Goal: Task Accomplishment & Management: Manage account settings

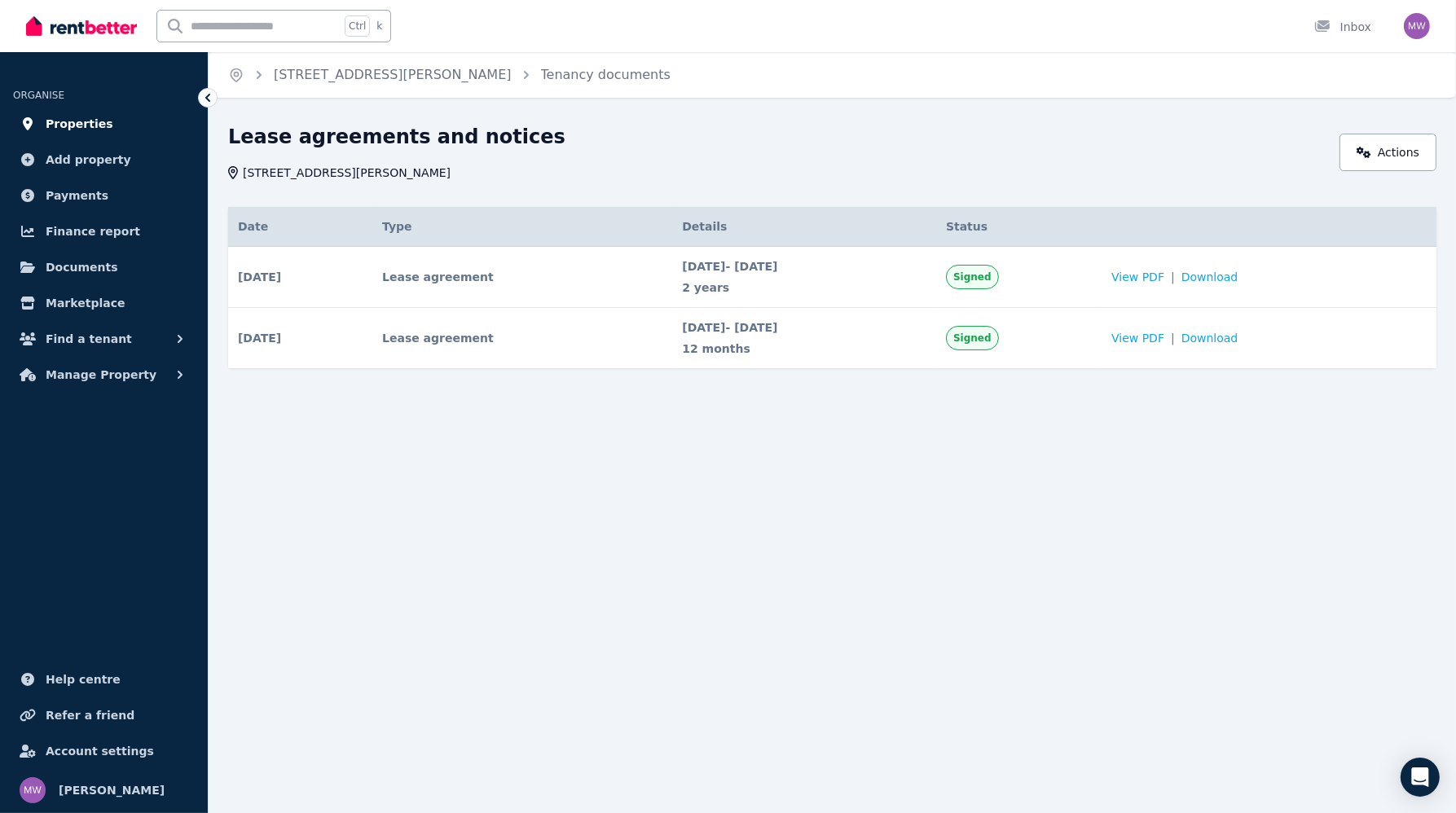
click at [92, 122] on span "Properties" at bounding box center [80, 124] width 67 height 20
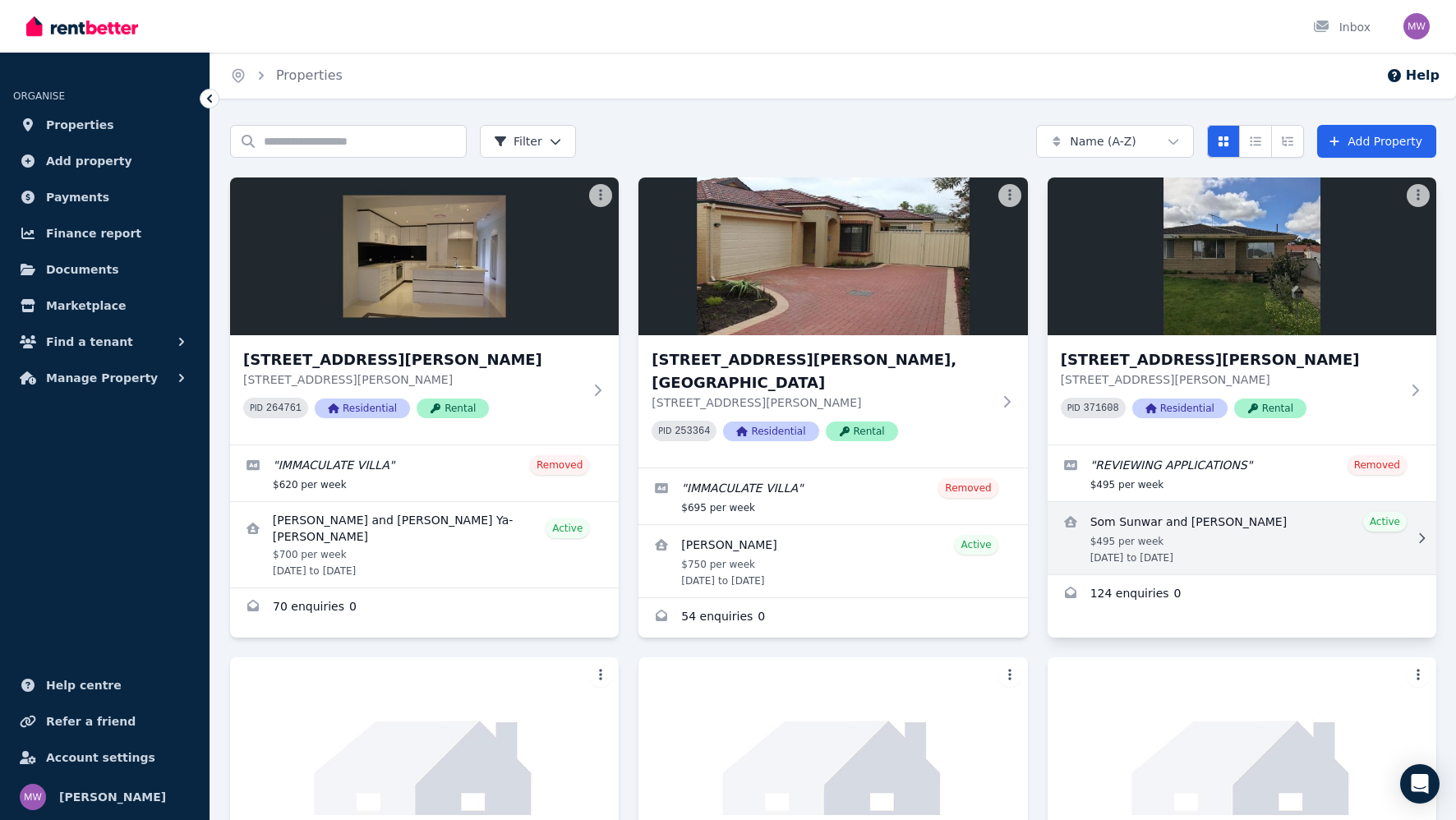
click at [1168, 538] on link "View details for Som Sunwar and Tshering Yangzom" at bounding box center [1242, 538] width 388 height 73
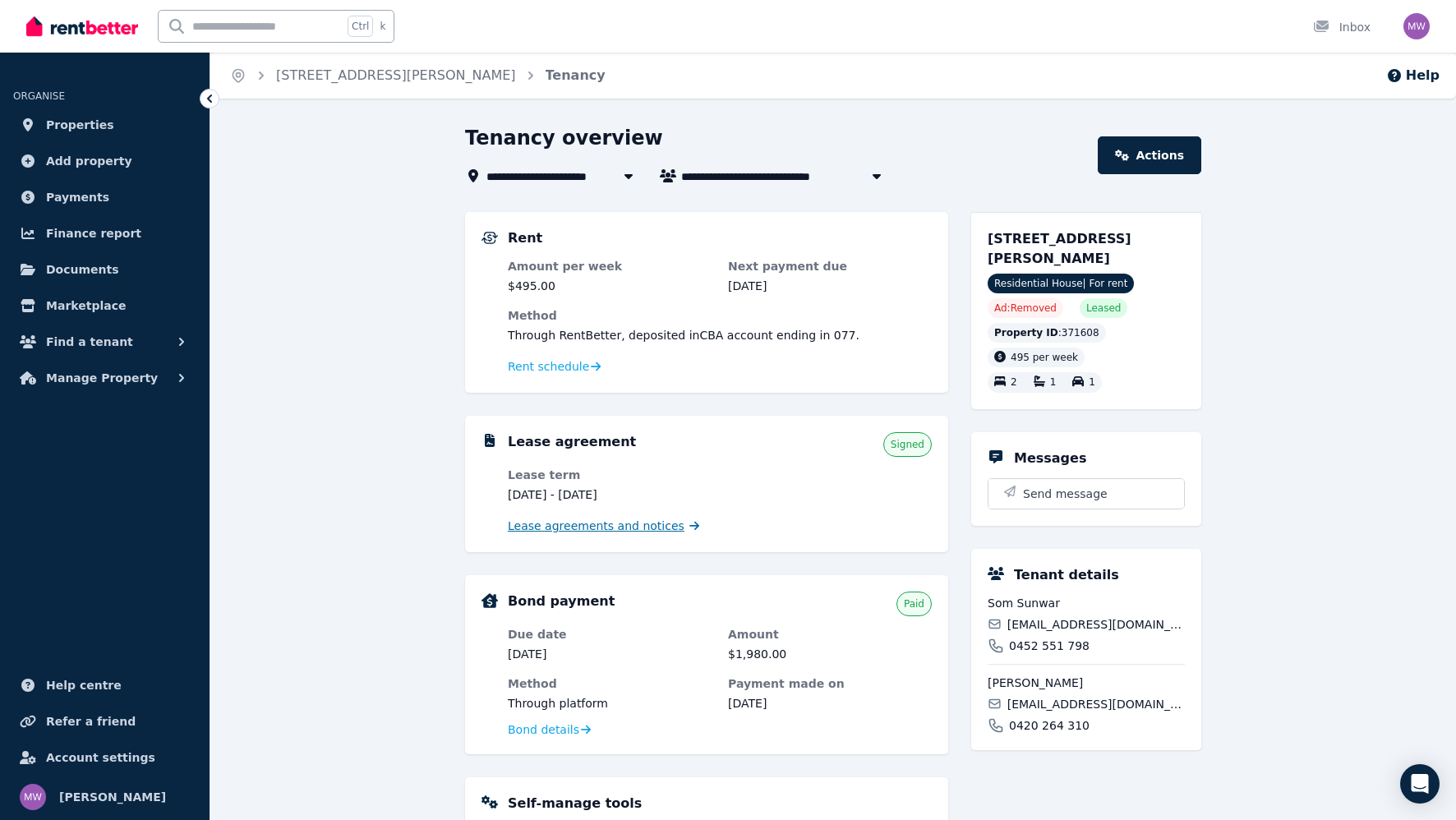
click at [601, 527] on span "Lease agreements and notices" at bounding box center [595, 525] width 177 height 16
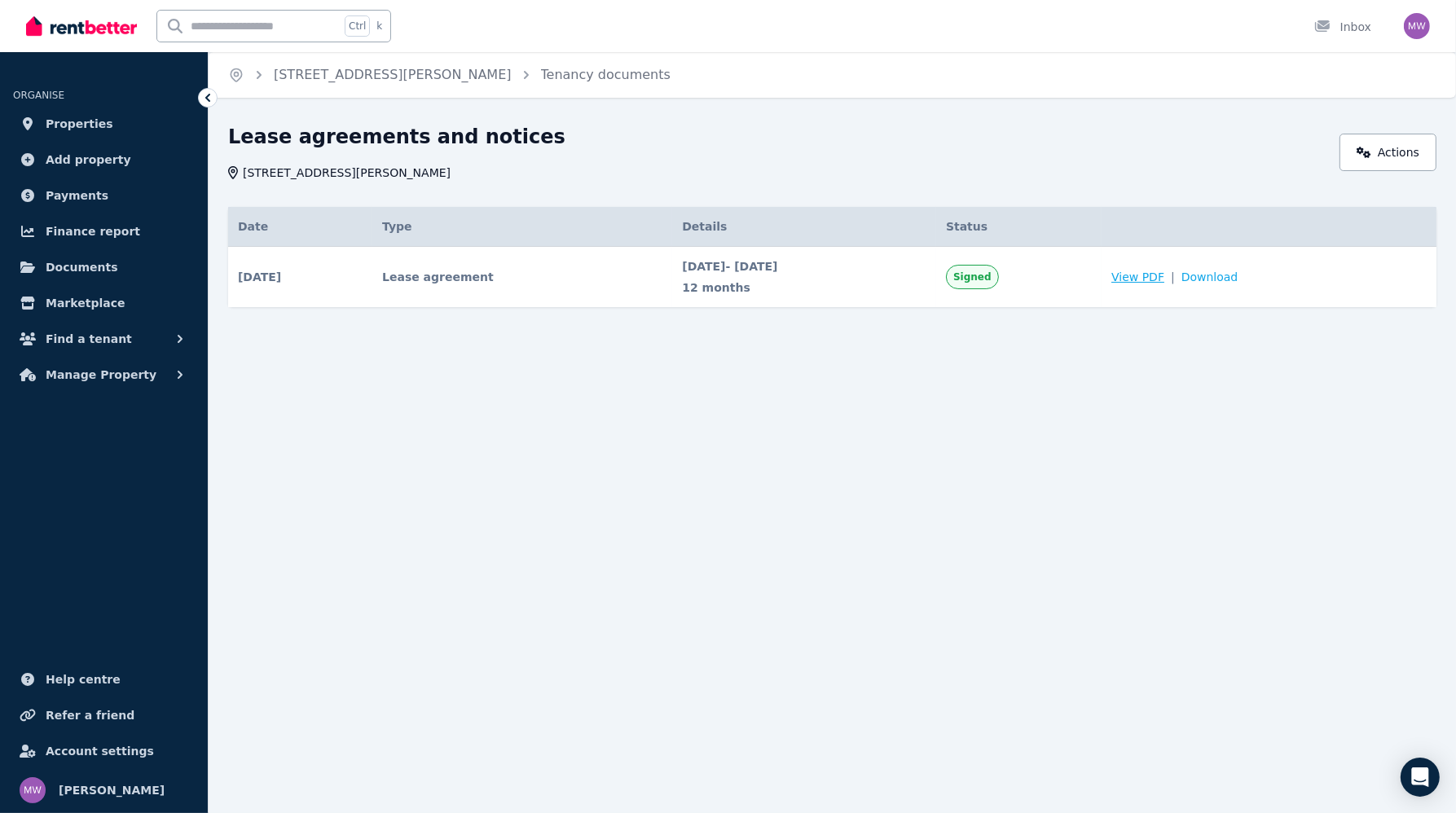
click at [1159, 276] on span "View PDF" at bounding box center [1137, 276] width 53 height 16
